Goal: Transaction & Acquisition: Purchase product/service

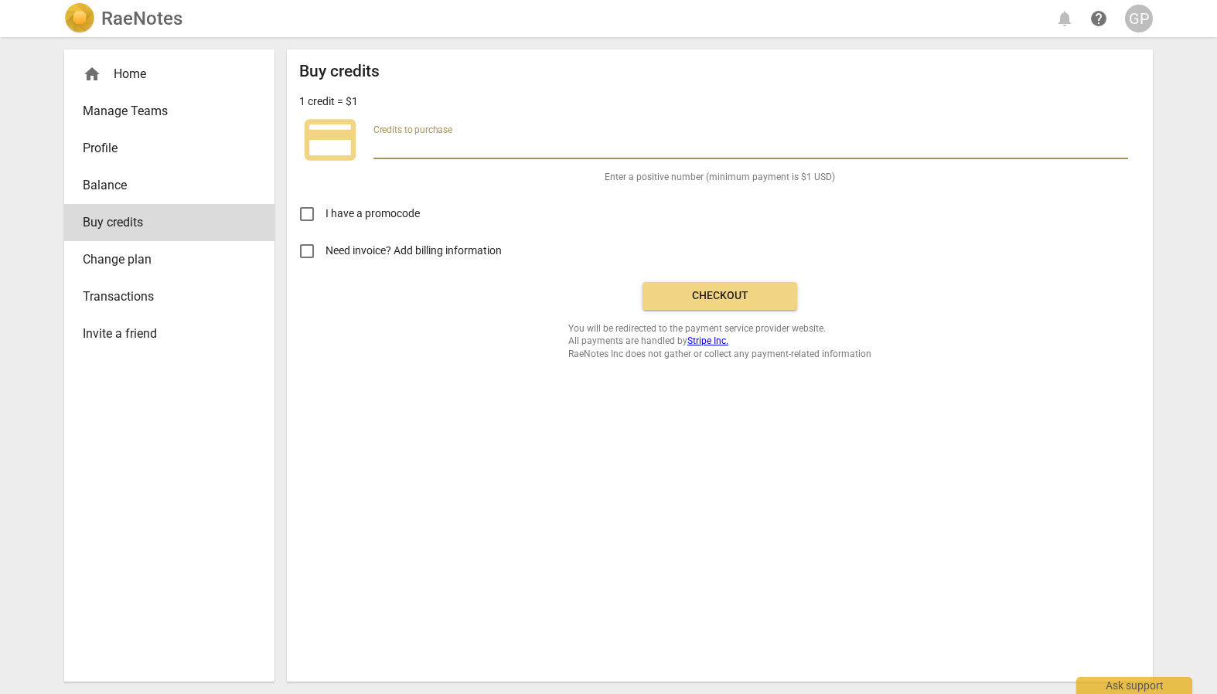
click at [1142, 19] on div "GP" at bounding box center [1139, 19] width 28 height 28
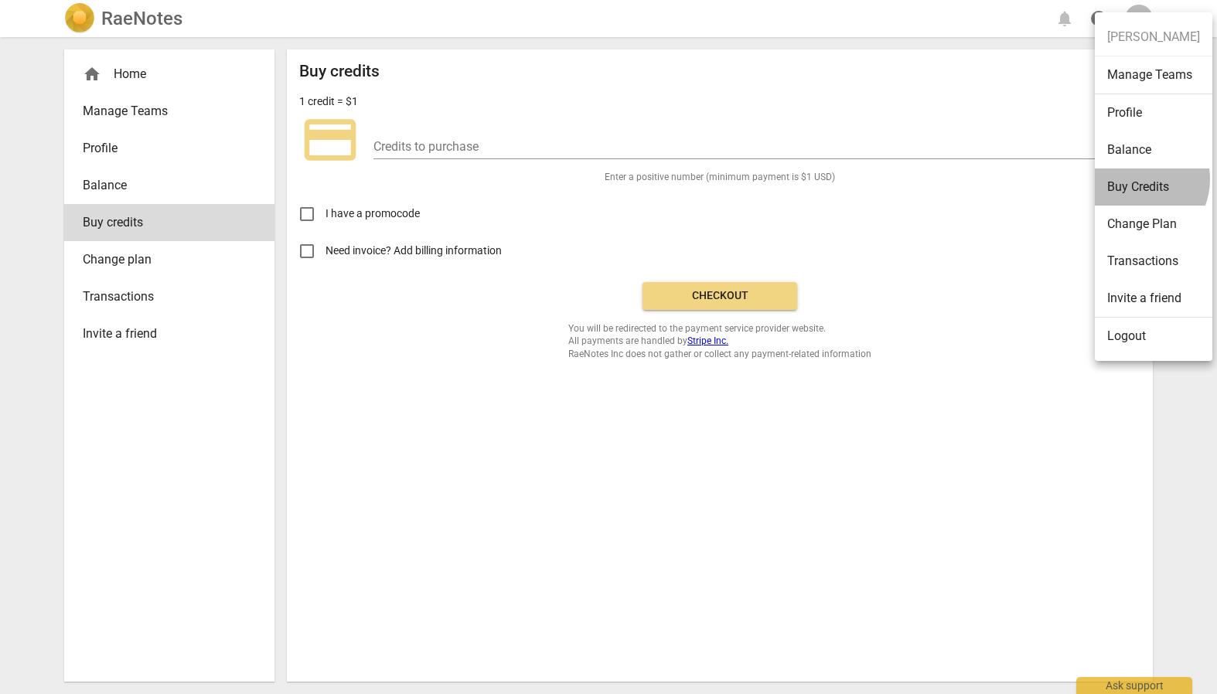
click at [1134, 179] on li "Buy Credits" at bounding box center [1154, 187] width 118 height 37
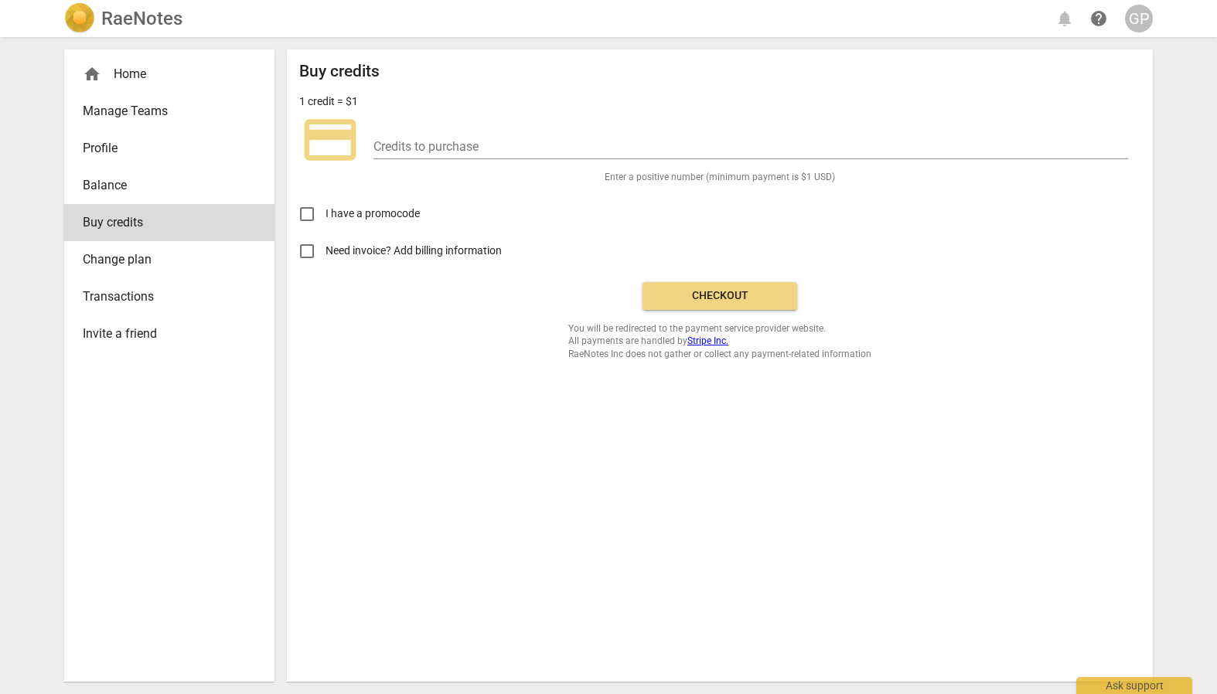
click at [123, 187] on span "Balance" at bounding box center [163, 185] width 161 height 19
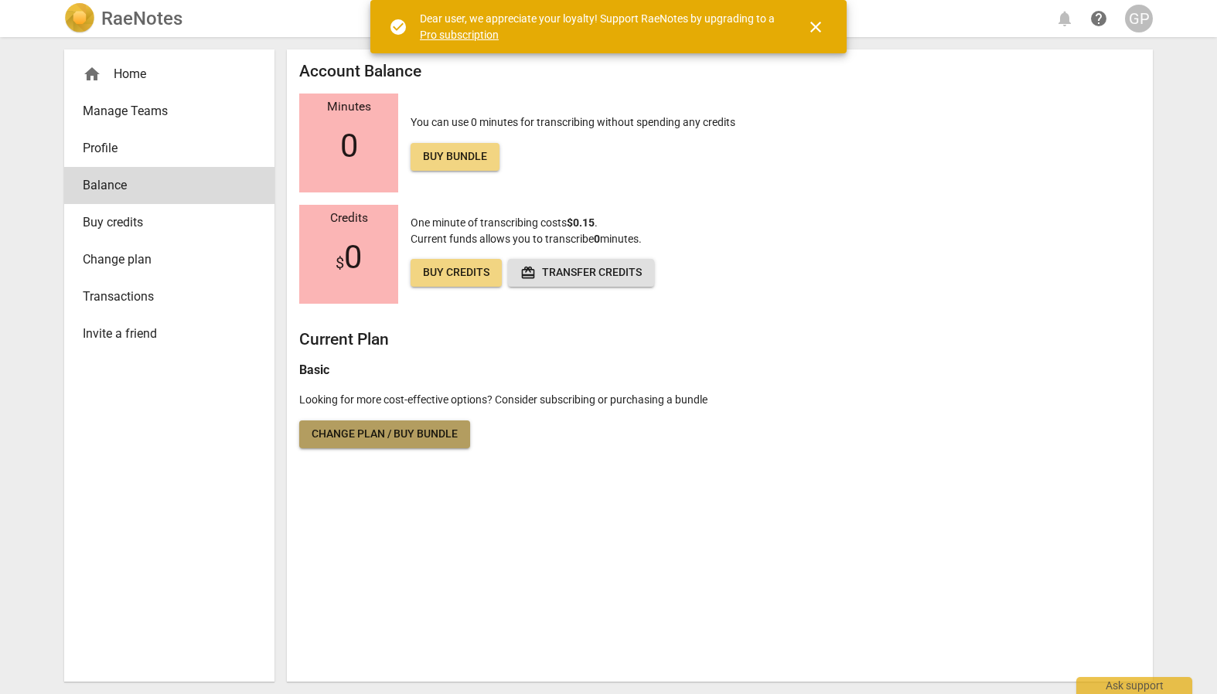
click at [371, 435] on span "Change plan / Buy bundle" at bounding box center [385, 434] width 146 height 15
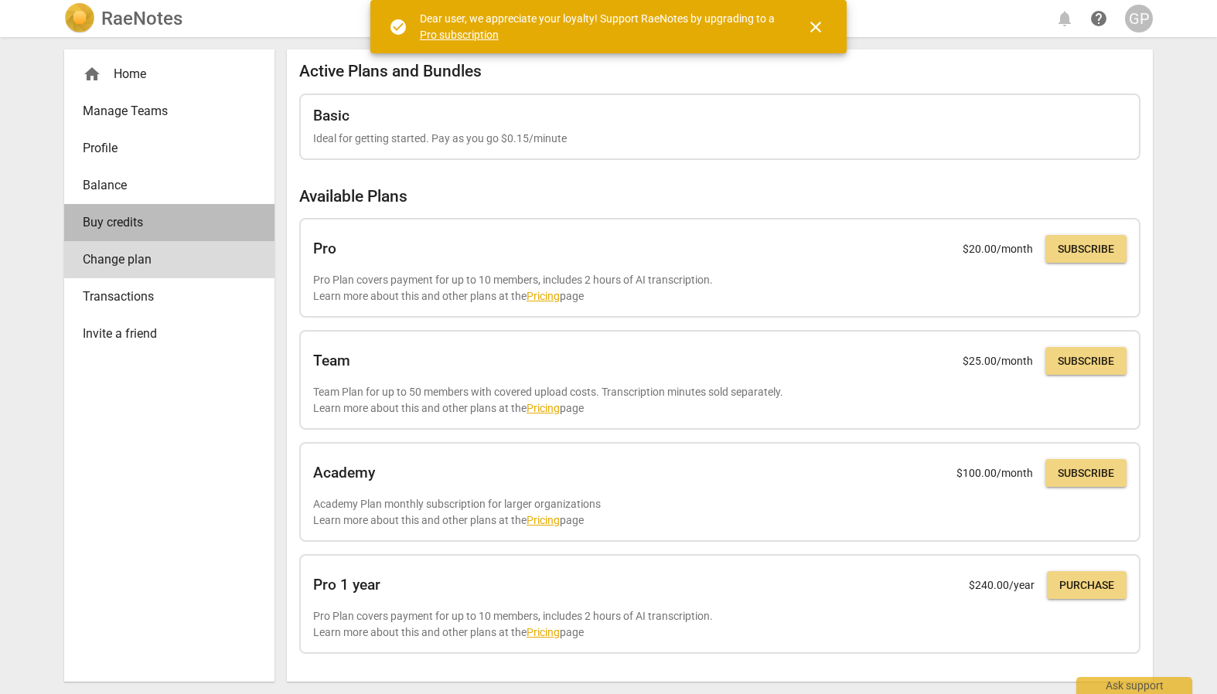
click at [135, 218] on span "Buy credits" at bounding box center [163, 222] width 161 height 19
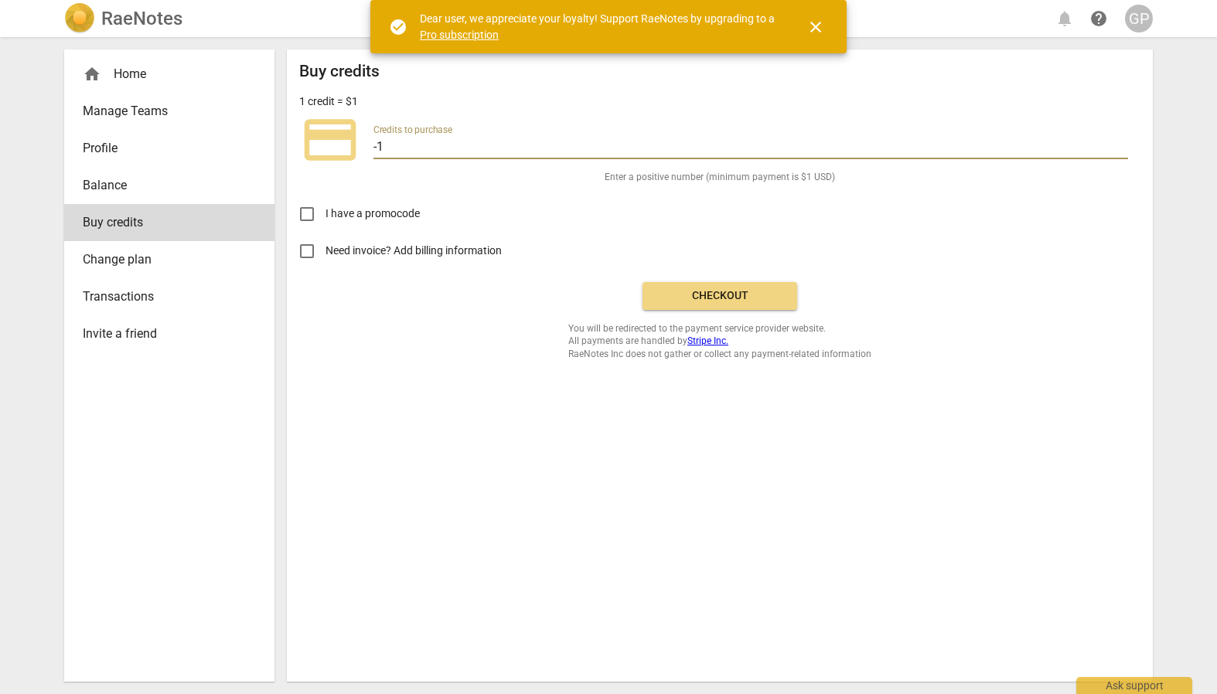
click at [1123, 147] on input "-1" at bounding box center [750, 148] width 755 height 22
click at [704, 295] on span "Checkout" at bounding box center [720, 295] width 130 height 15
click at [377, 148] on input "-100" at bounding box center [750, 148] width 755 height 22
type input "100"
click at [704, 292] on span "Checkout" at bounding box center [720, 295] width 130 height 15
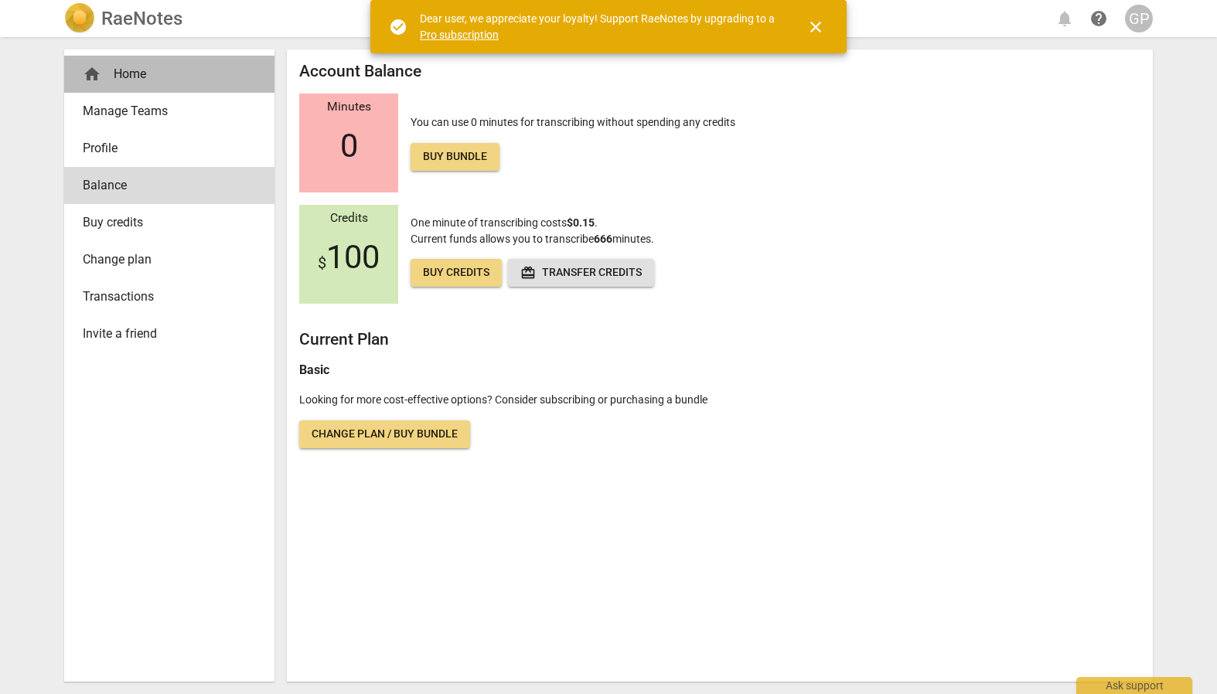
click at [128, 75] on div "home Home" at bounding box center [163, 74] width 161 height 19
click at [813, 0] on html "RaeNotes notifications help GP home Home Manage Teams Profile Balance Buy credi…" at bounding box center [608, 0] width 1217 height 0
click at [817, 0] on html "RaeNotes notifications help GP home Home Manage Teams Profile Balance Buy credi…" at bounding box center [608, 0] width 1217 height 0
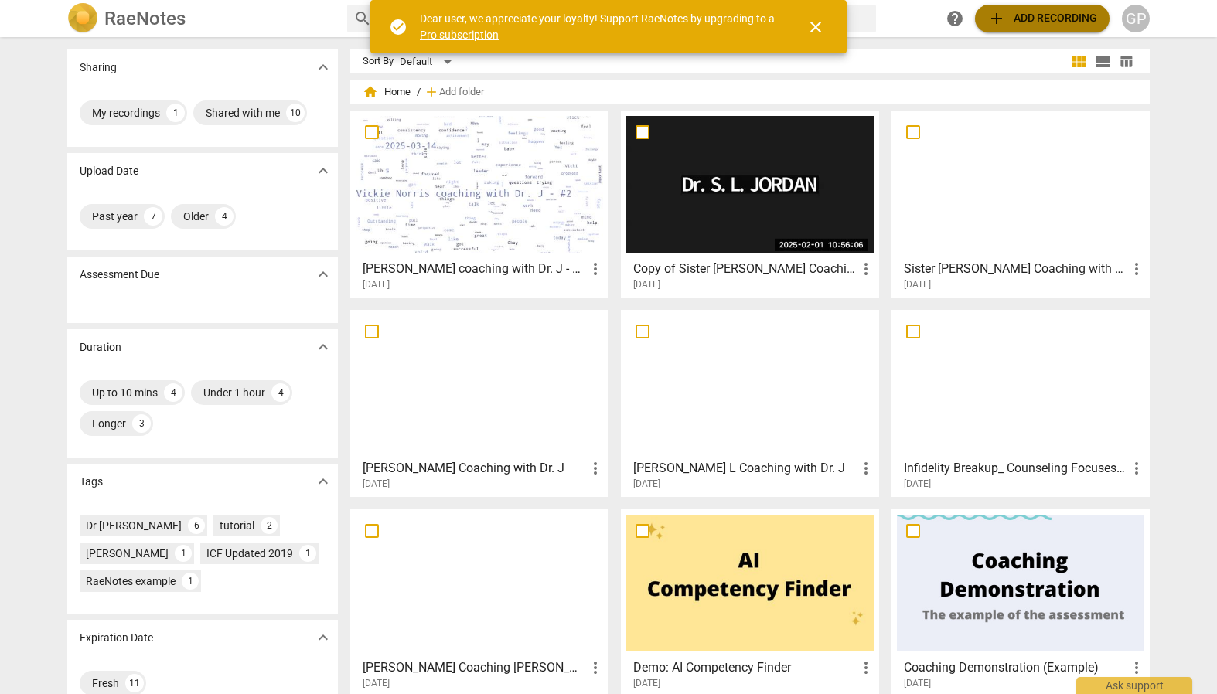
click at [1037, 16] on span "add Add recording" at bounding box center [1042, 18] width 110 height 19
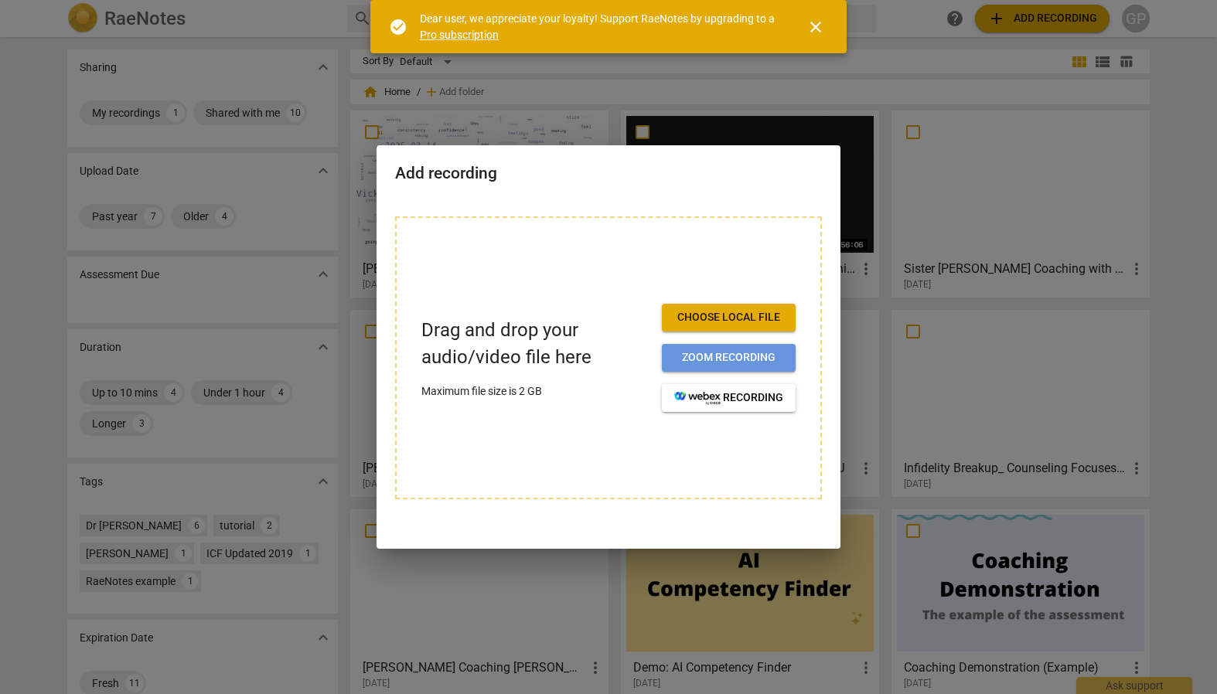
click at [711, 356] on span "Zoom recording" at bounding box center [728, 357] width 109 height 15
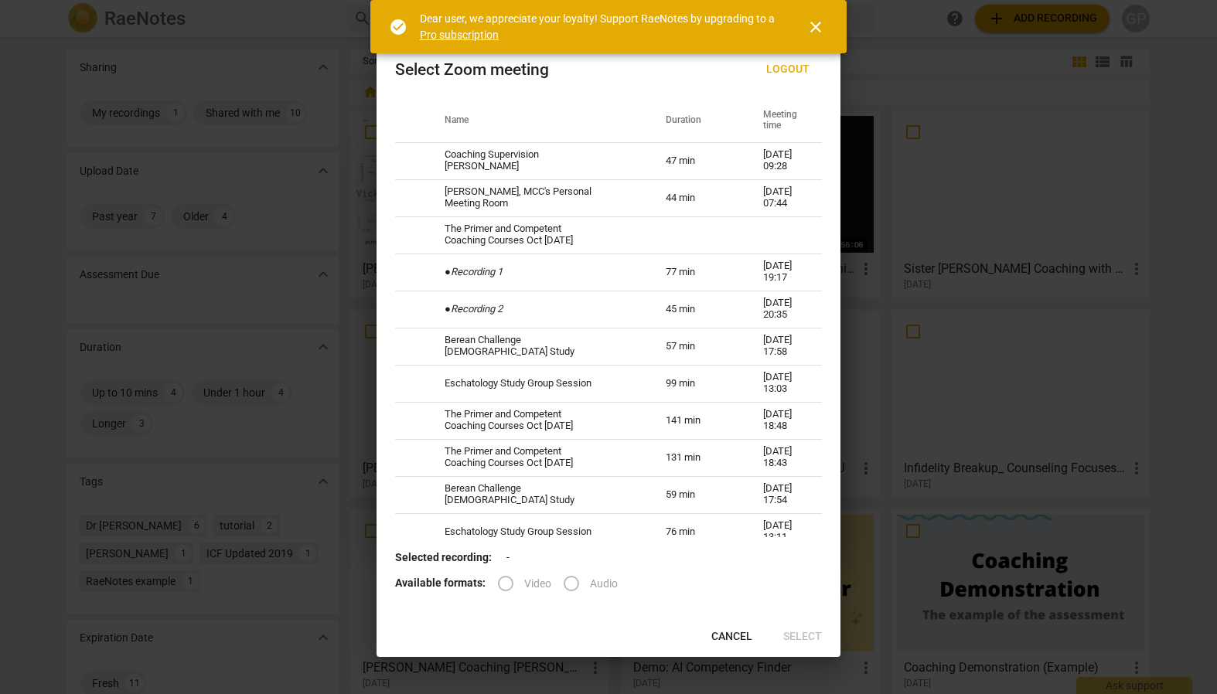
click at [721, 637] on span "Cancel" at bounding box center [731, 636] width 41 height 15
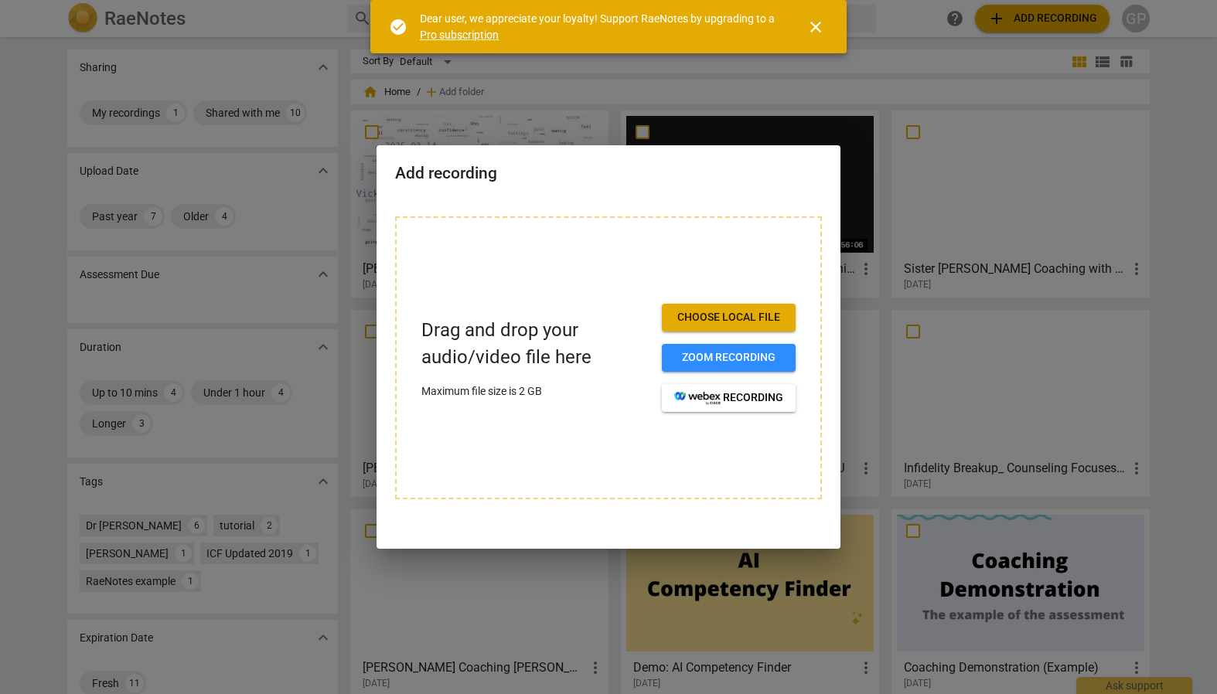
click at [729, 312] on span "Choose local file" at bounding box center [728, 317] width 109 height 15
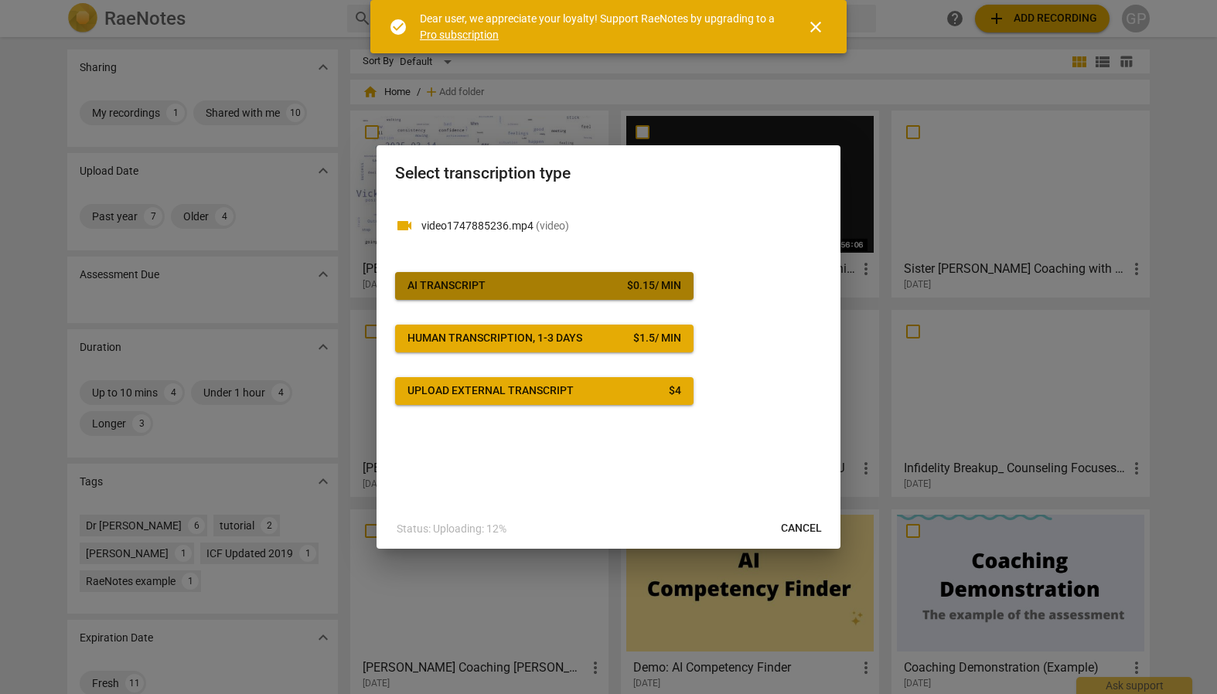
click at [558, 288] on span "AI Transcript $ 0.15 / min" at bounding box center [544, 285] width 274 height 15
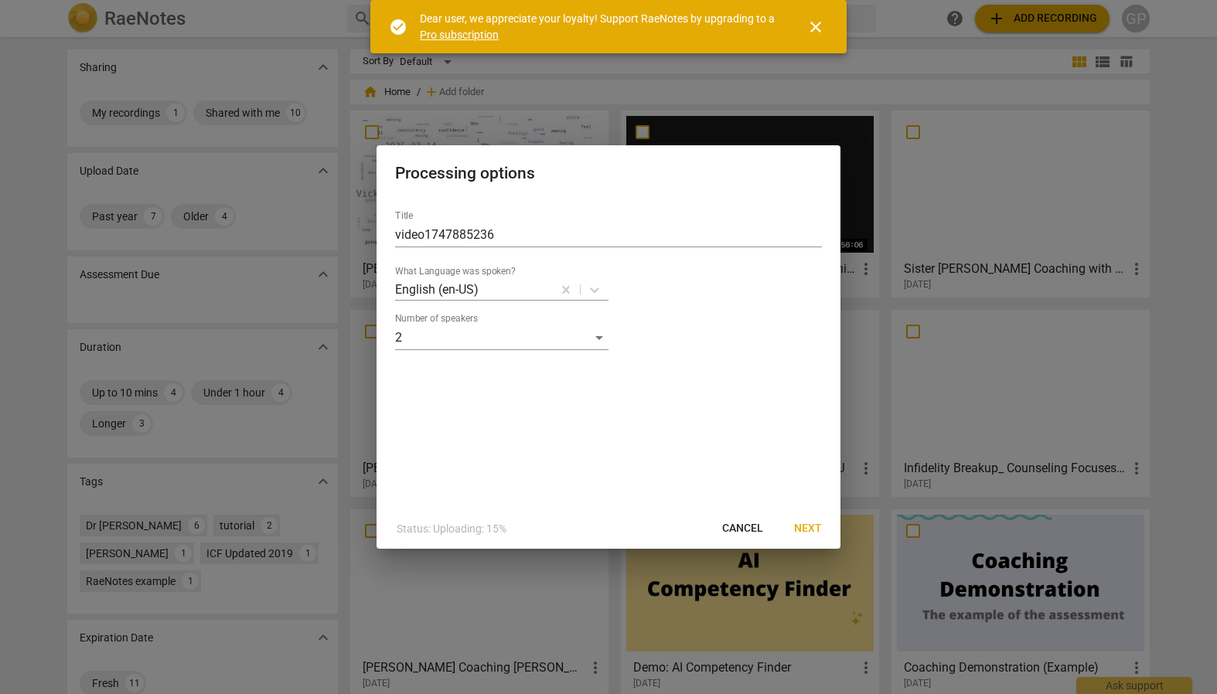
click at [808, 528] on span "Next" at bounding box center [808, 528] width 28 height 15
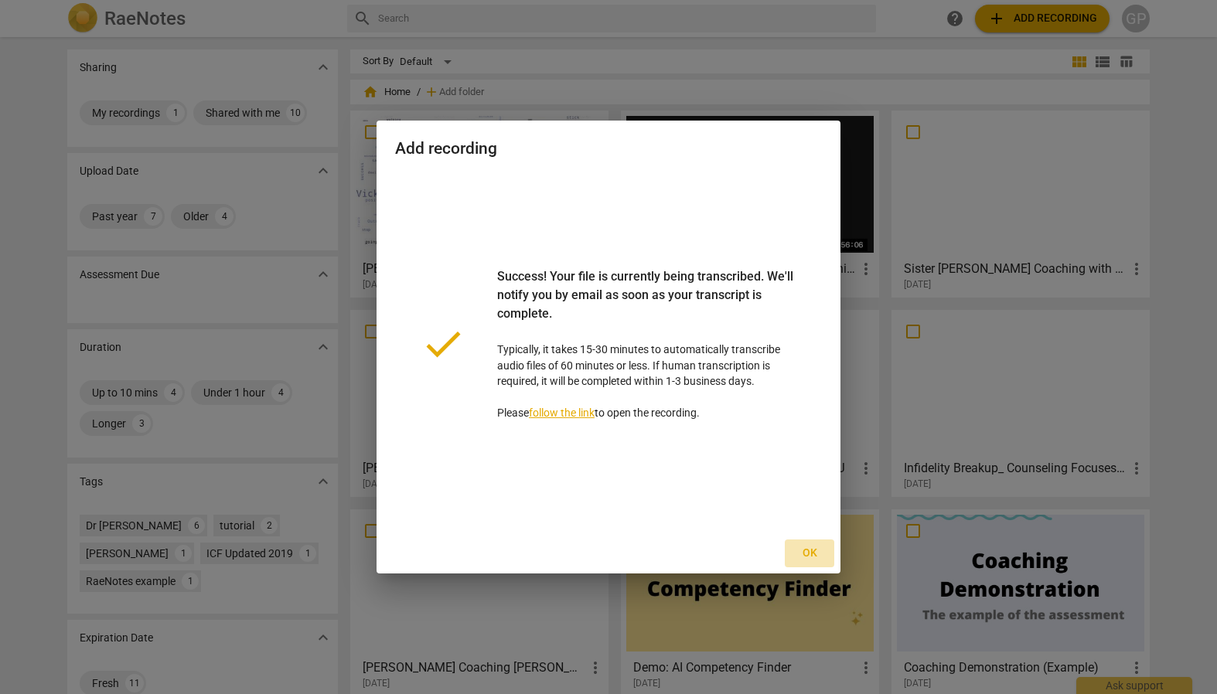
click at [813, 549] on span "Ok" at bounding box center [809, 553] width 25 height 15
